Goal: Find specific page/section: Find specific page/section

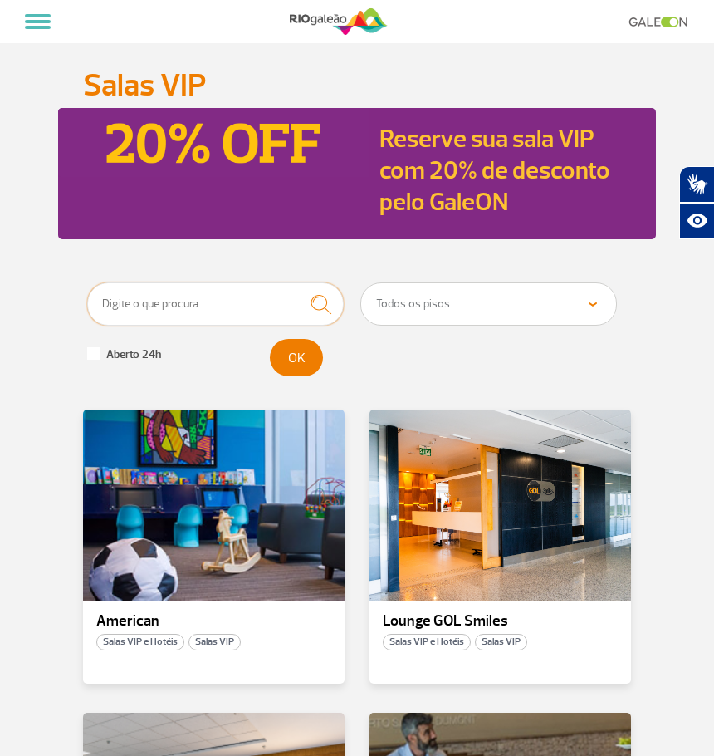
click at [183, 312] on input "text" at bounding box center [215, 303] width 257 height 43
click at [443, 303] on select "Todos os pisos Área Pública (antes do Raio-X) Desembarque Área Pública Desembar…" at bounding box center [488, 304] width 255 height 42
select select "84"
click at [361, 296] on select "Todos os pisos Área Pública (antes do Raio-X) Desembarque Área Pública Desembar…" at bounding box center [488, 304] width 255 height 42
click at [97, 360] on span at bounding box center [93, 353] width 12 height 12
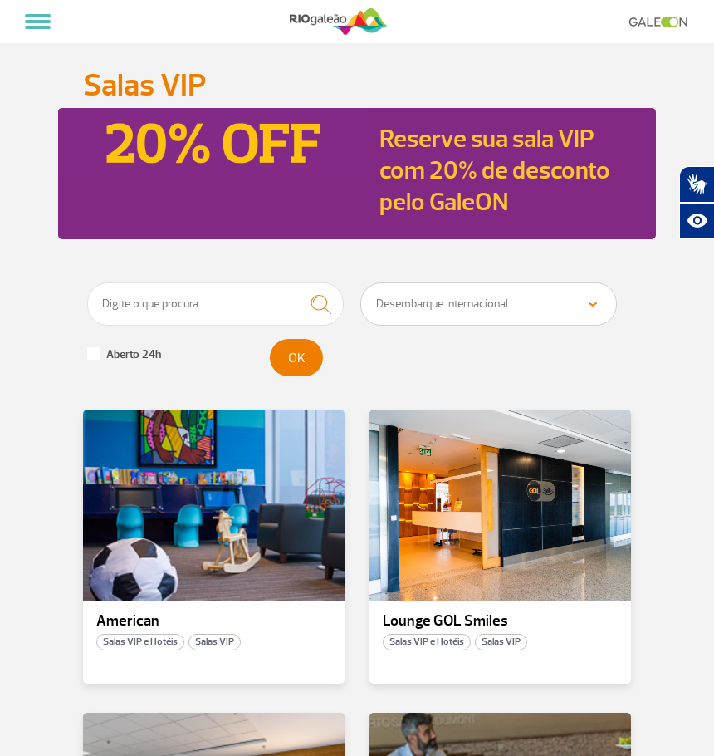
click at [11, 11] on input "Aberto 24h" at bounding box center [5, 5] width 11 height 11
checkbox input "true"
click at [302, 364] on button "OK" at bounding box center [296, 357] width 53 height 37
